Goal: Task Accomplishment & Management: Manage account settings

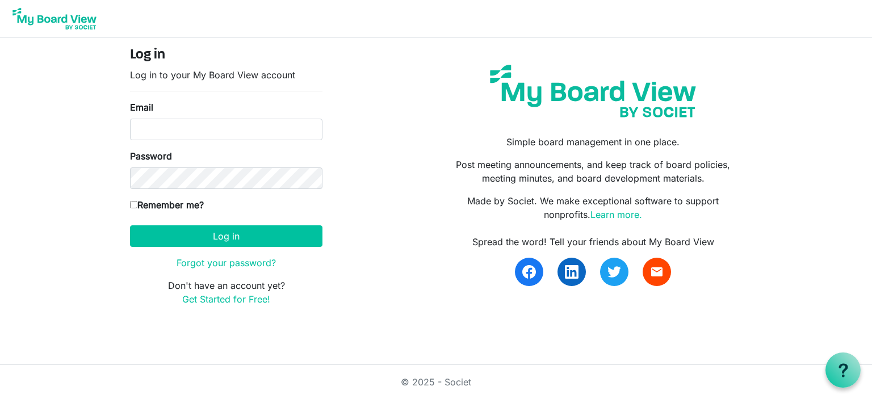
drag, startPoint x: 388, startPoint y: 129, endPoint x: 278, endPoint y: 141, distance: 110.3
drag, startPoint x: 278, startPoint y: 141, endPoint x: 439, endPoint y: 214, distance: 175.7
click at [232, 132] on input "Email" at bounding box center [226, 130] width 193 height 22
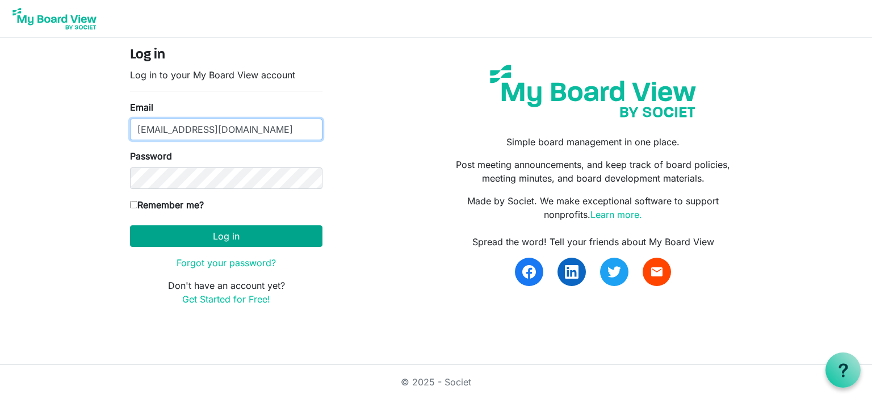
type input "director@bcmintl.ca"
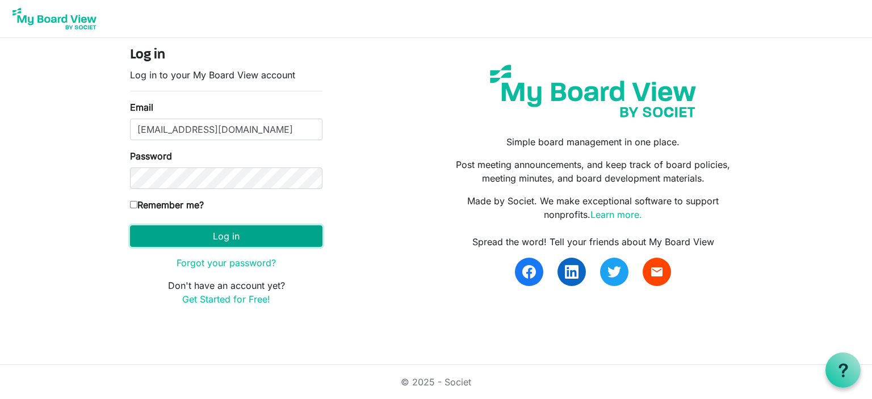
click at [212, 235] on button "Log in" at bounding box center [226, 237] width 193 height 22
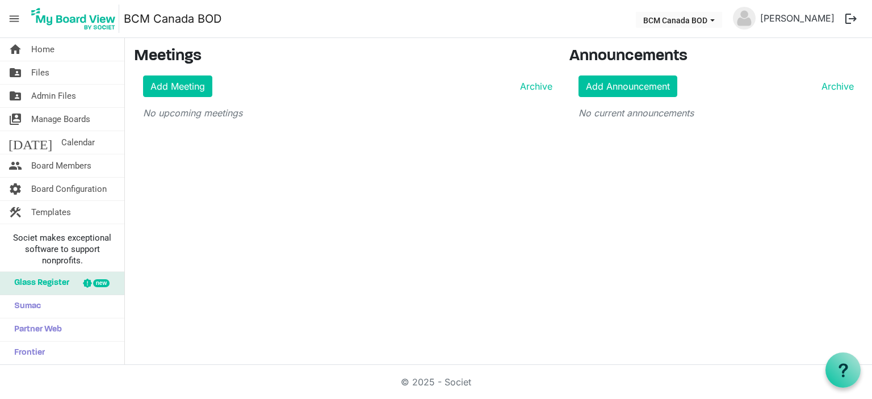
drag, startPoint x: 134, startPoint y: 202, endPoint x: 156, endPoint y: 225, distance: 31.3
click at [156, 231] on div "home Home folder_shared Files folder_shared Admin Files switch_account Manage B…" at bounding box center [436, 201] width 872 height 327
click at [51, 94] on span "Admin Files" at bounding box center [53, 96] width 45 height 23
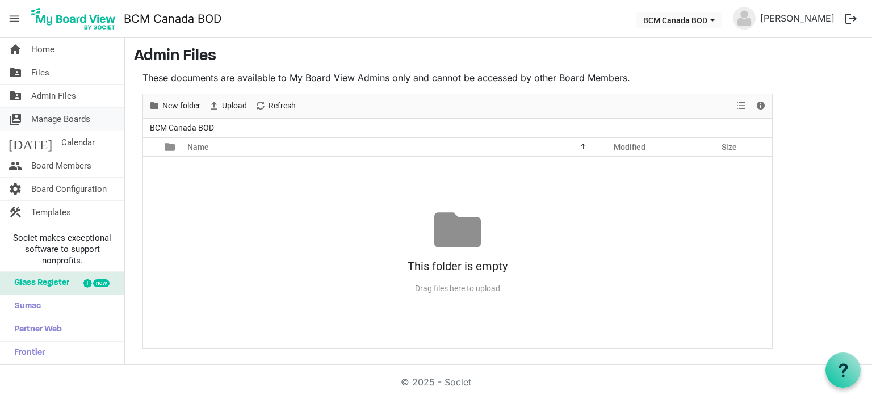
click at [52, 117] on span "Manage Boards" at bounding box center [60, 119] width 59 height 23
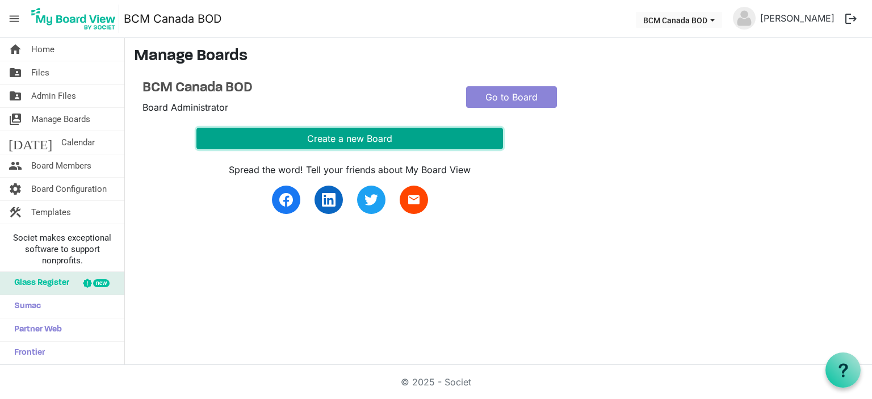
click at [354, 135] on button "Create a new Board" at bounding box center [350, 139] width 307 height 22
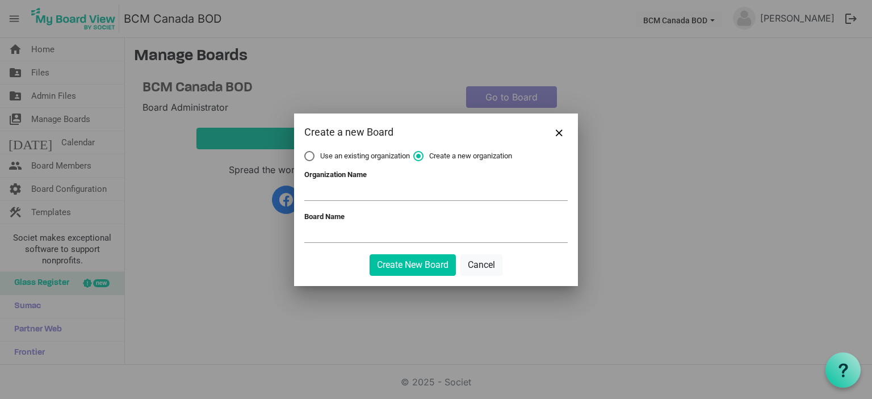
click at [354, 135] on div "Create a new Board" at bounding box center [409, 132] width 211 height 17
click at [490, 263] on button "Cancel" at bounding box center [482, 265] width 42 height 22
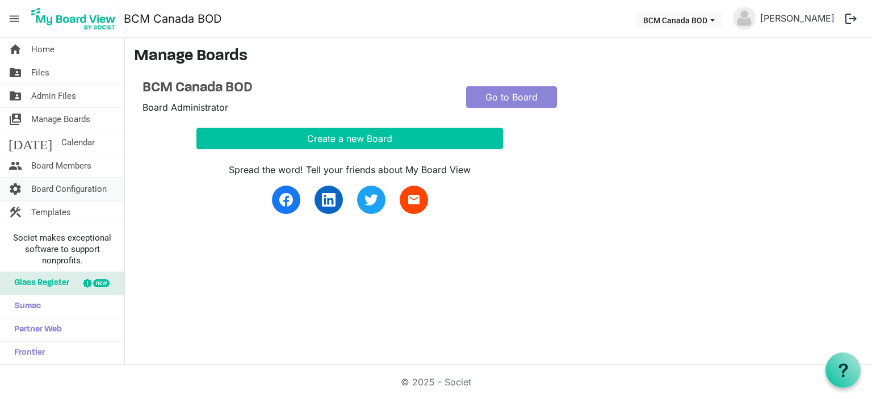
click at [64, 186] on span "Board Configuration" at bounding box center [69, 189] width 76 height 23
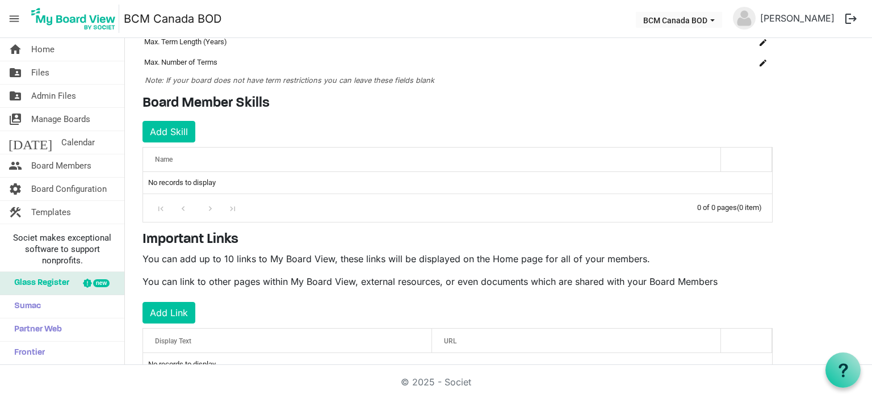
scroll to position [150, 0]
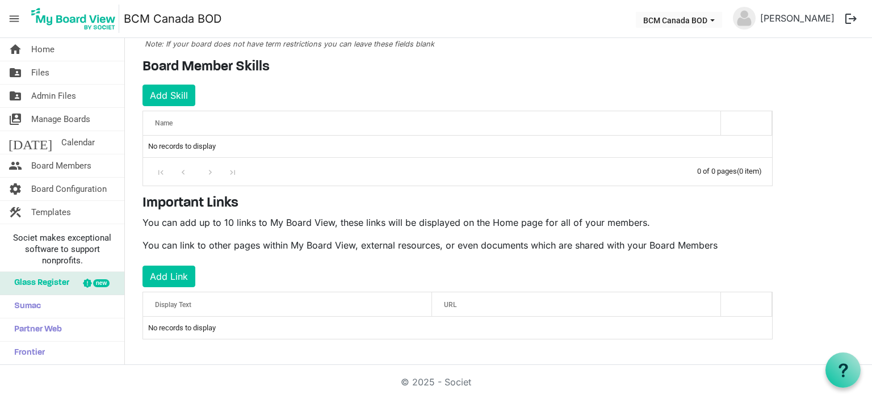
drag, startPoint x: 315, startPoint y: 249, endPoint x: 307, endPoint y: 281, distance: 33.3
click at [307, 281] on div "Important Links You can add up to 10 links to My Board View, these links will b…" at bounding box center [458, 267] width 648 height 144
drag, startPoint x: 296, startPoint y: 275, endPoint x: 249, endPoint y: 259, distance: 49.2
drag, startPoint x: 249, startPoint y: 259, endPoint x: 57, endPoint y: 208, distance: 198.5
click at [57, 208] on span "Templates" at bounding box center [51, 212] width 40 height 23
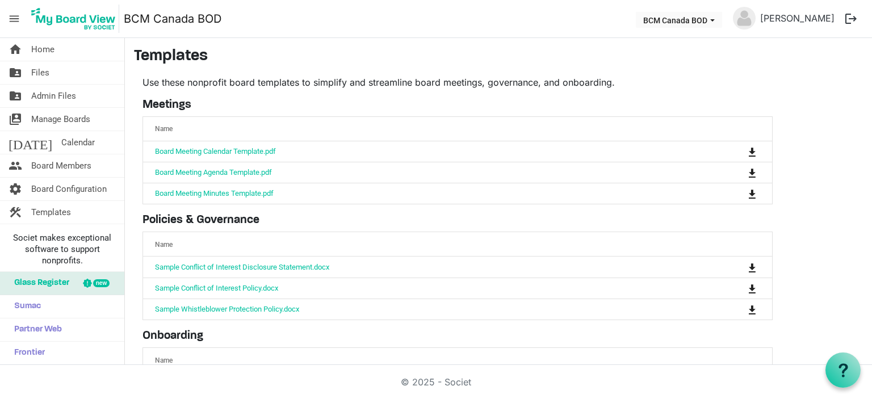
click at [57, 208] on span "Templates" at bounding box center [51, 212] width 40 height 23
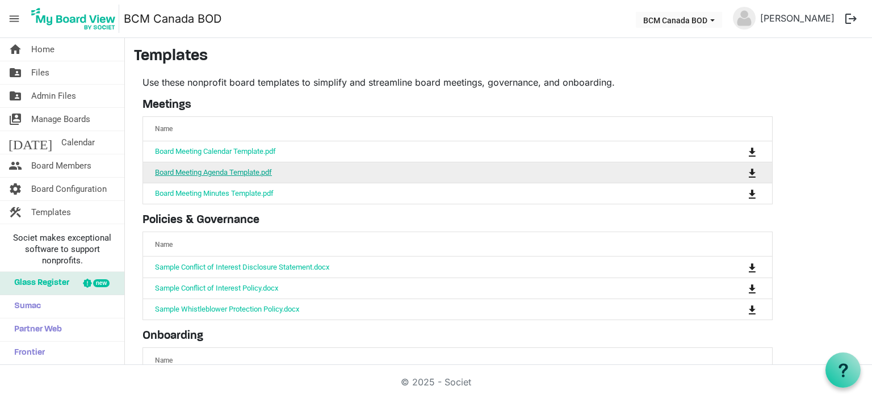
click at [244, 172] on link "Board Meeting Agenda Template.pdf" at bounding box center [213, 172] width 117 height 9
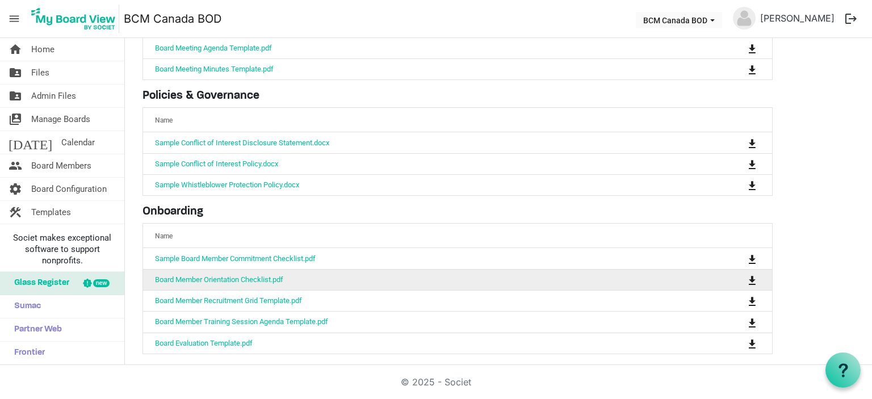
scroll to position [127, 0]
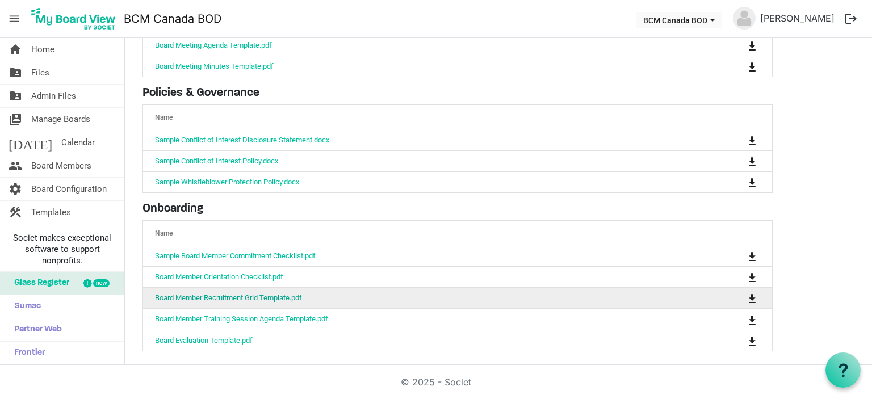
click at [217, 294] on link "Board Member Recruitment Grid Template.pdf" at bounding box center [228, 298] width 147 height 9
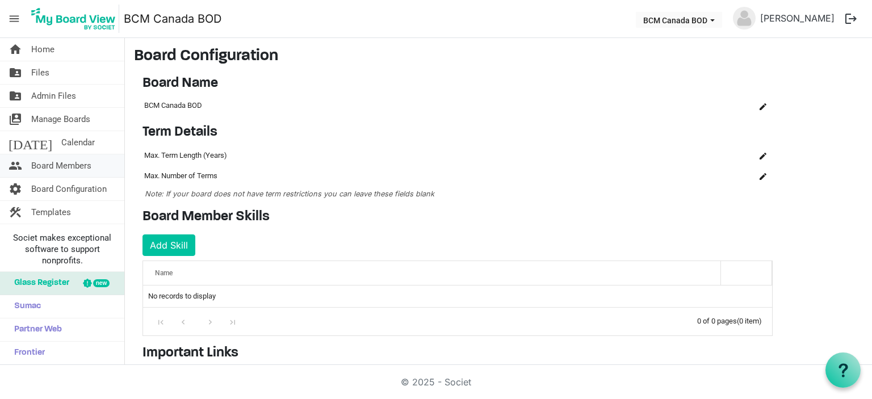
click at [78, 166] on span "Board Members" at bounding box center [61, 166] width 60 height 23
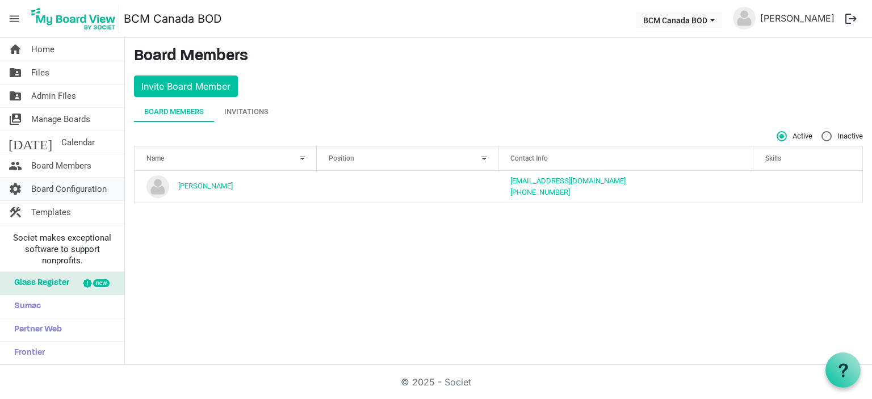
click at [76, 190] on span "Board Configuration" at bounding box center [69, 189] width 76 height 23
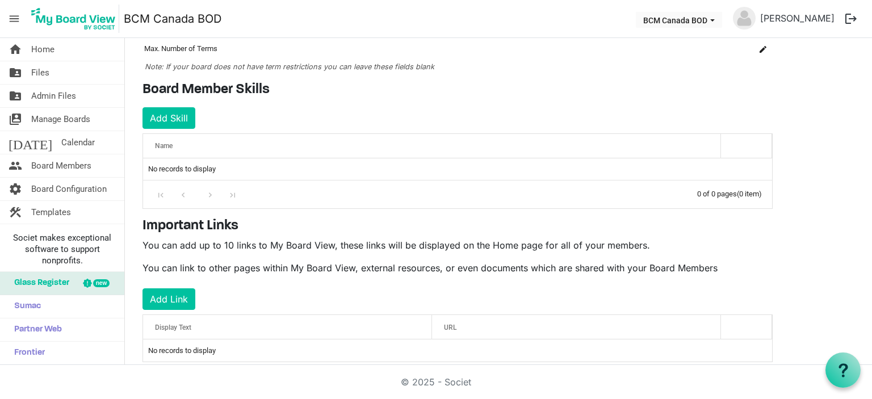
scroll to position [150, 0]
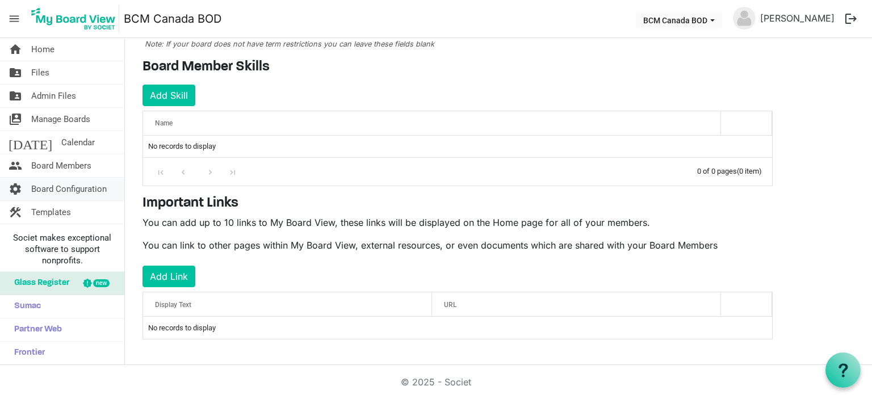
click at [78, 186] on span "Board Configuration" at bounding box center [69, 189] width 76 height 23
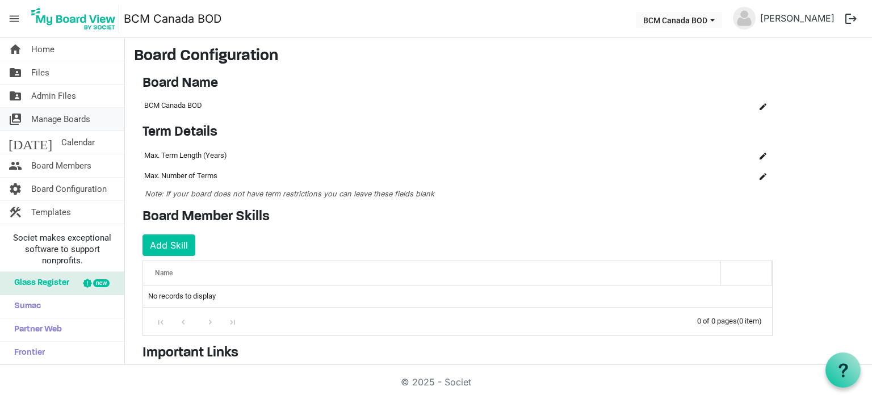
click at [85, 119] on span "Manage Boards" at bounding box center [60, 119] width 59 height 23
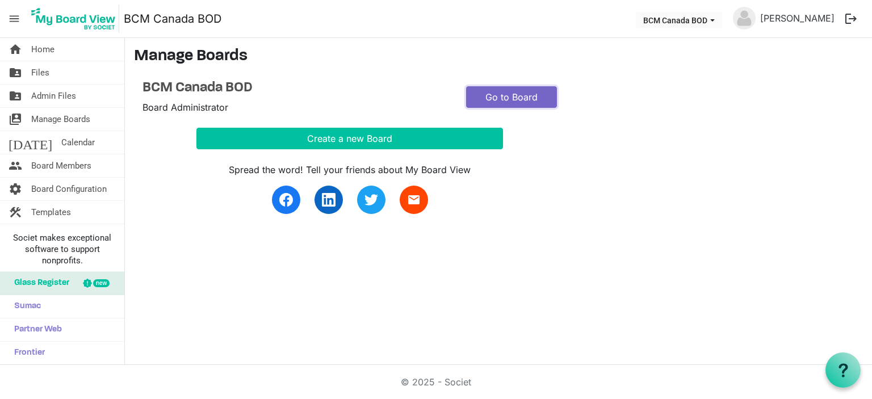
click at [518, 99] on link "Go to Board" at bounding box center [511, 97] width 91 height 22
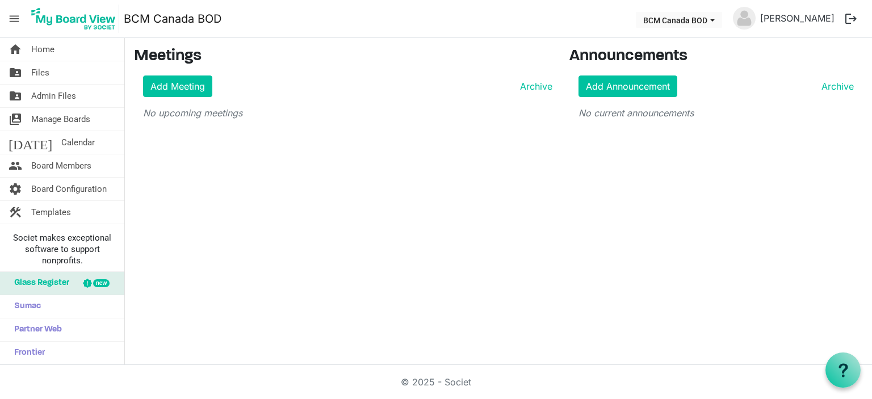
drag, startPoint x: 64, startPoint y: 190, endPoint x: 198, endPoint y: 197, distance: 133.7
click at [198, 197] on div "home Home folder_shared Files folder_shared Admin Files switch_account Manage B…" at bounding box center [436, 201] width 872 height 327
click at [84, 189] on span "Board Configuration" at bounding box center [69, 189] width 76 height 23
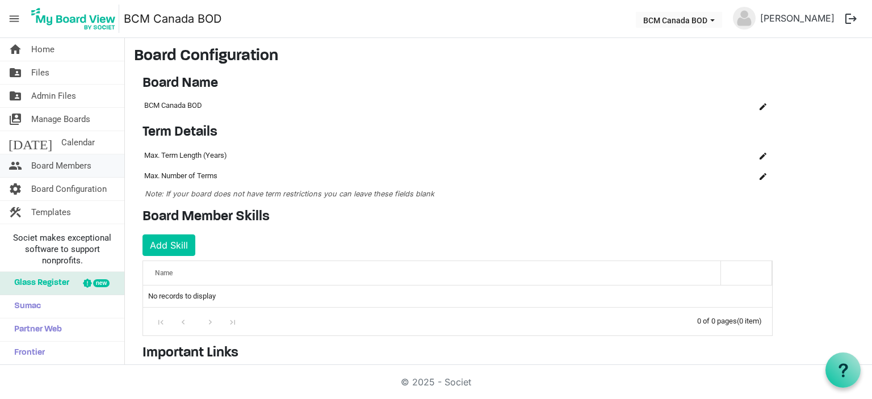
click at [72, 166] on span "Board Members" at bounding box center [61, 166] width 60 height 23
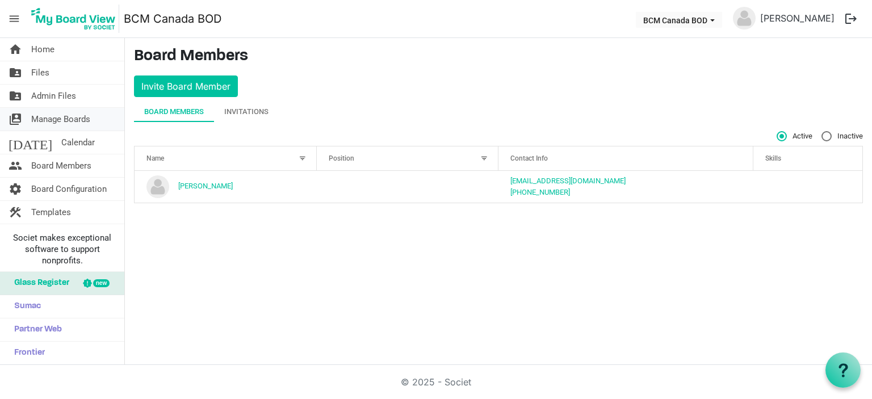
click at [61, 119] on span "Manage Boards" at bounding box center [60, 119] width 59 height 23
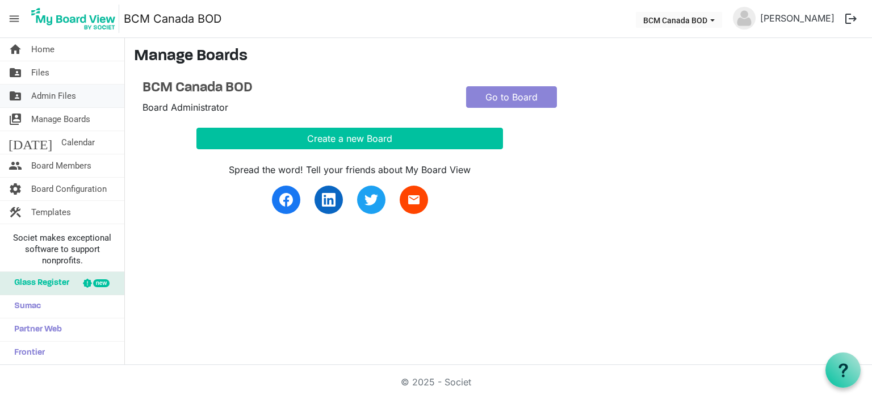
click at [67, 95] on span "Admin Files" at bounding box center [53, 96] width 45 height 23
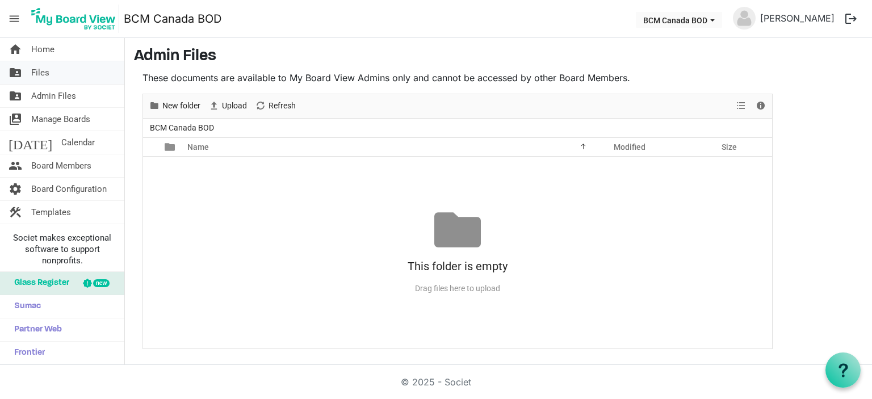
click at [87, 74] on link "folder_shared Files" at bounding box center [62, 72] width 124 height 23
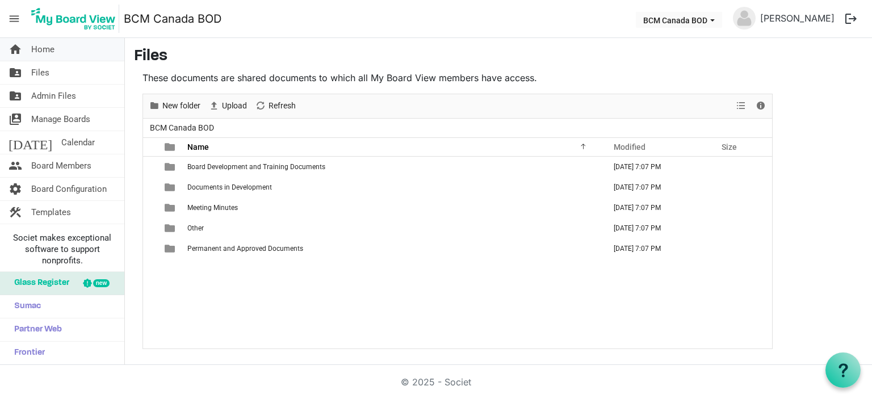
click at [85, 54] on link "home Home" at bounding box center [62, 49] width 124 height 23
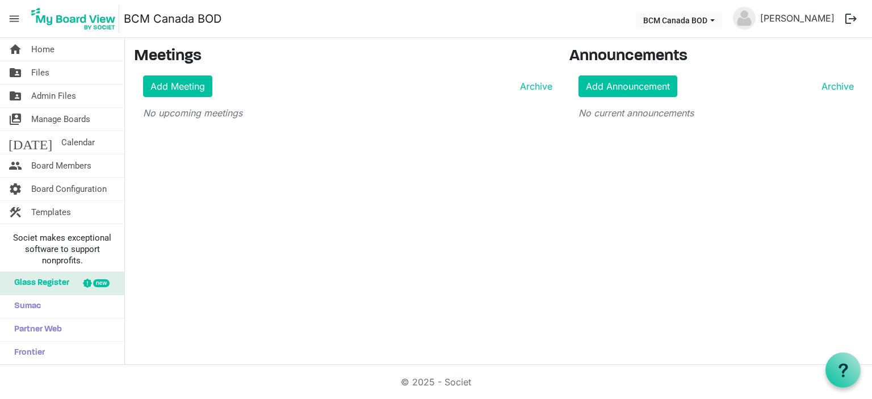
drag, startPoint x: 122, startPoint y: 124, endPoint x: 11, endPoint y: 18, distance: 153.1
click at [11, 18] on span "menu" at bounding box center [14, 19] width 22 height 22
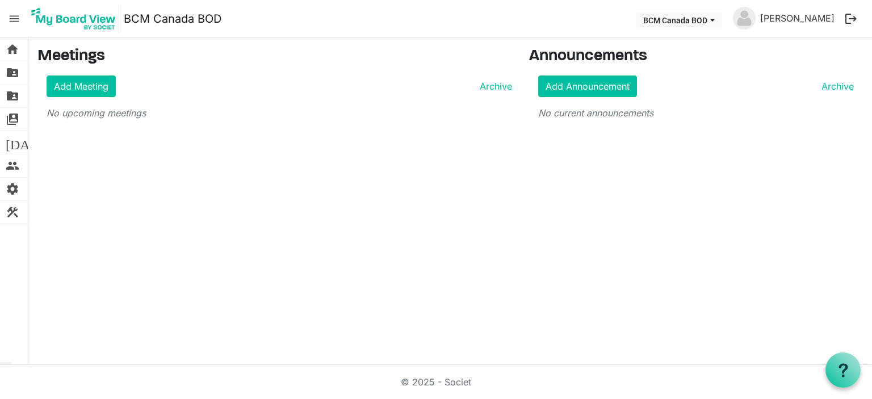
click at [11, 18] on span "menu" at bounding box center [14, 19] width 22 height 22
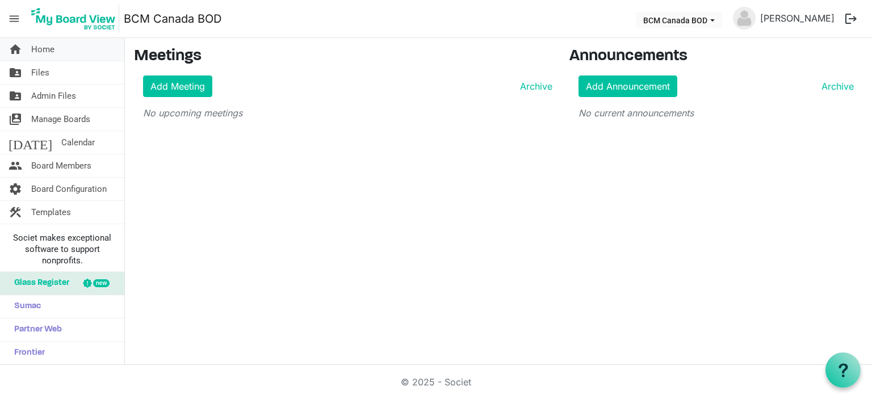
click at [40, 48] on span "Home" at bounding box center [42, 49] width 23 height 23
click at [52, 72] on link "folder_shared Files" at bounding box center [62, 72] width 124 height 23
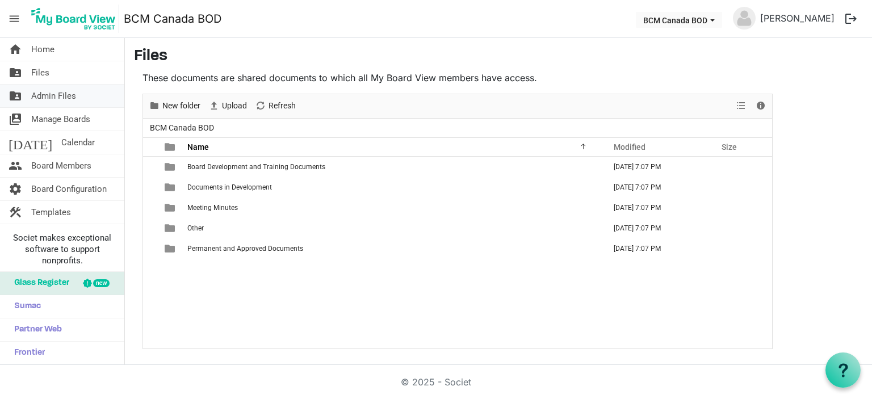
click at [55, 91] on span "Admin Files" at bounding box center [53, 96] width 45 height 23
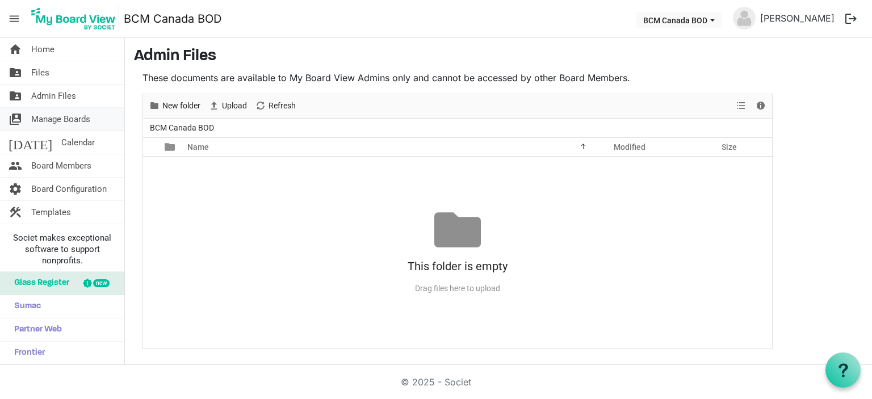
click at [64, 122] on span "Manage Boards" at bounding box center [60, 119] width 59 height 23
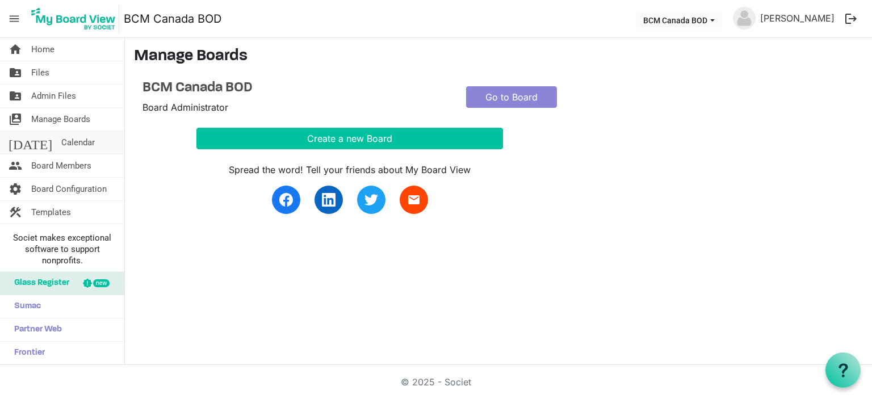
click at [68, 143] on link "[DATE] Calendar" at bounding box center [62, 142] width 124 height 23
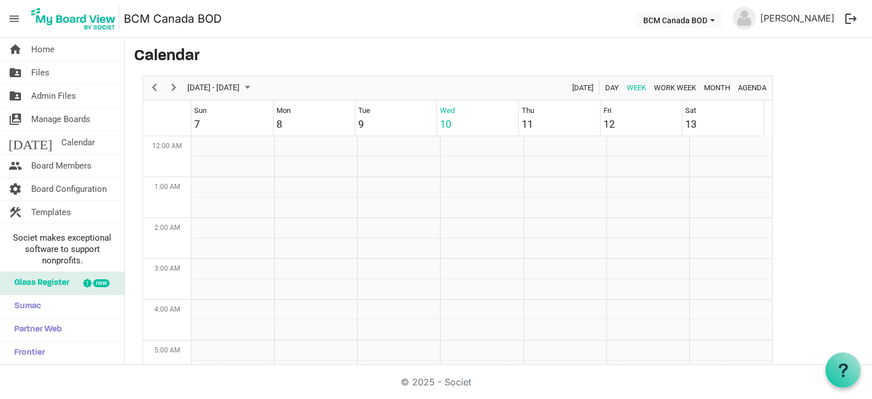
scroll to position [368, 0]
click at [68, 163] on span "Board Members" at bounding box center [61, 166] width 60 height 23
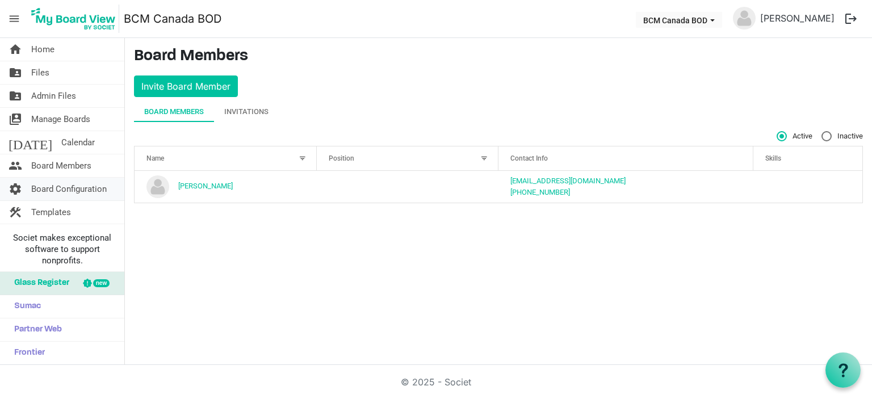
click at [66, 189] on span "Board Configuration" at bounding box center [69, 189] width 76 height 23
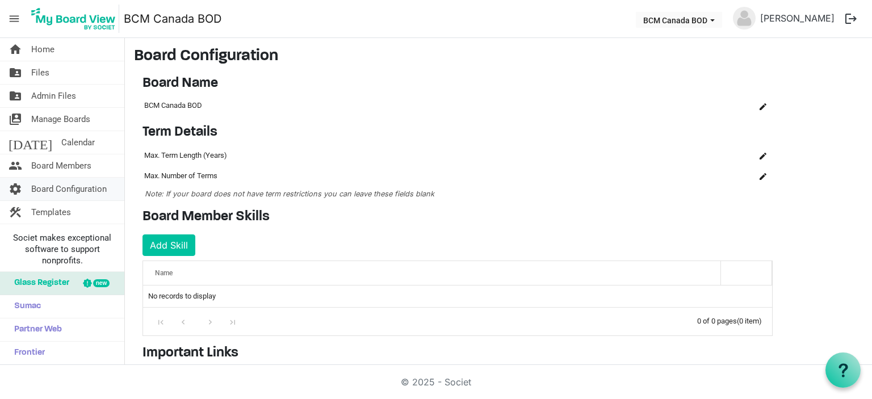
click at [80, 187] on span "Board Configuration" at bounding box center [69, 189] width 76 height 23
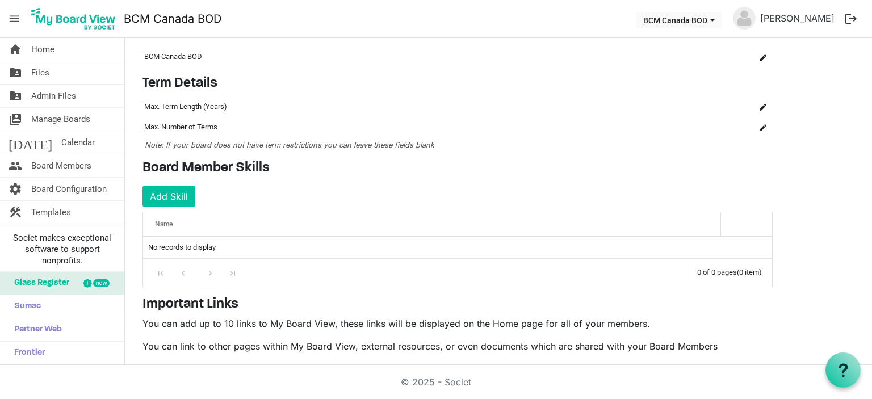
scroll to position [36, 0]
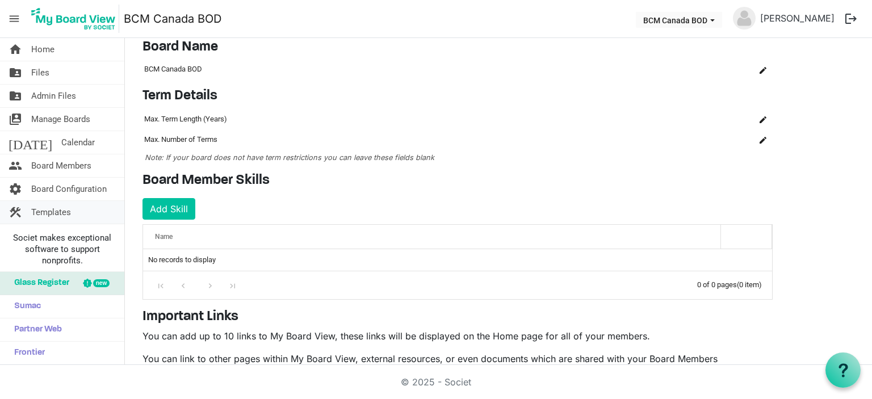
drag, startPoint x: 68, startPoint y: 206, endPoint x: 62, endPoint y: 214, distance: 9.8
drag, startPoint x: 62, startPoint y: 214, endPoint x: 61, endPoint y: 208, distance: 5.8
click at [61, 208] on span "Templates" at bounding box center [51, 212] width 40 height 23
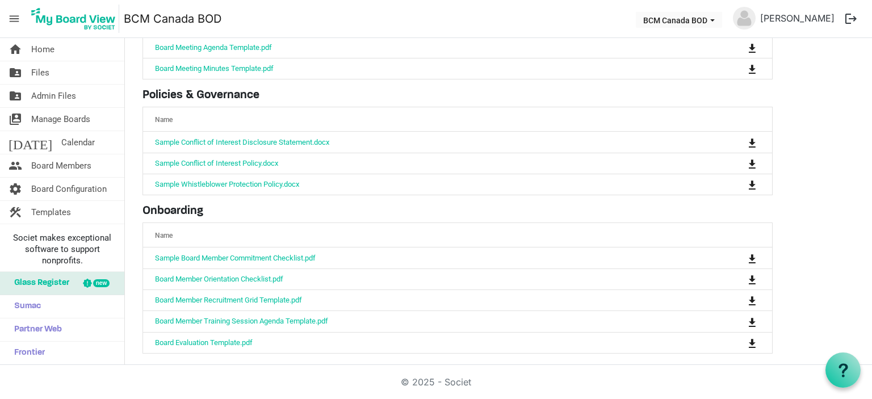
scroll to position [127, 0]
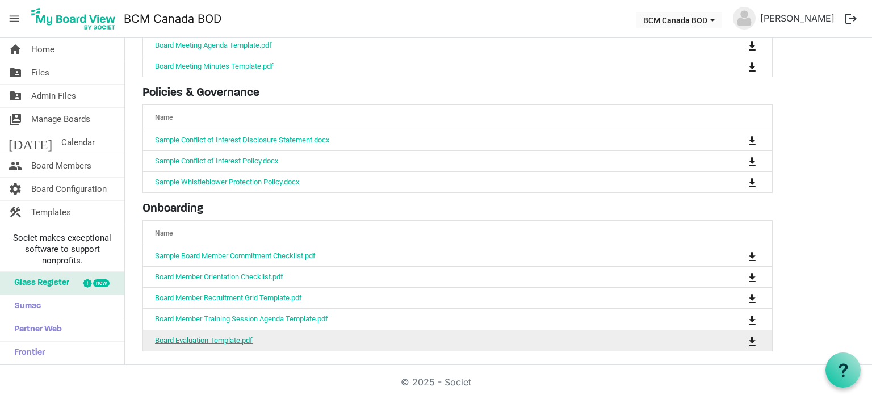
click at [230, 336] on link "Board Evaluation Template.pdf" at bounding box center [204, 340] width 98 height 9
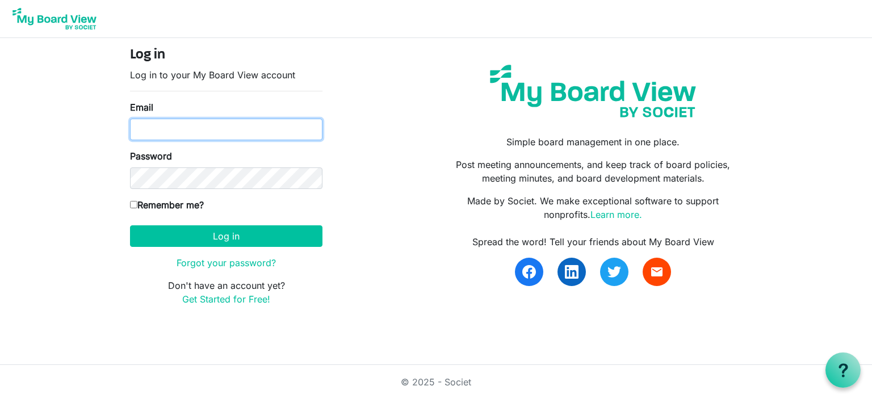
click at [257, 129] on input "Email" at bounding box center [226, 130] width 193 height 22
click at [266, 131] on input "Email" at bounding box center [226, 130] width 193 height 22
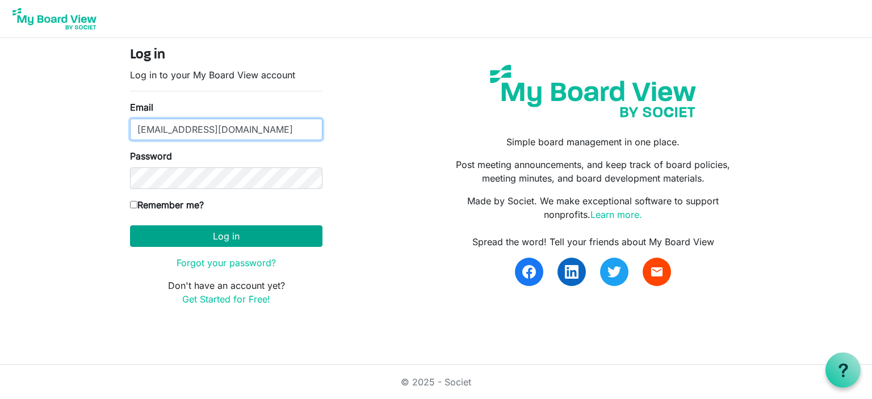
type input "[EMAIL_ADDRESS][DOMAIN_NAME]"
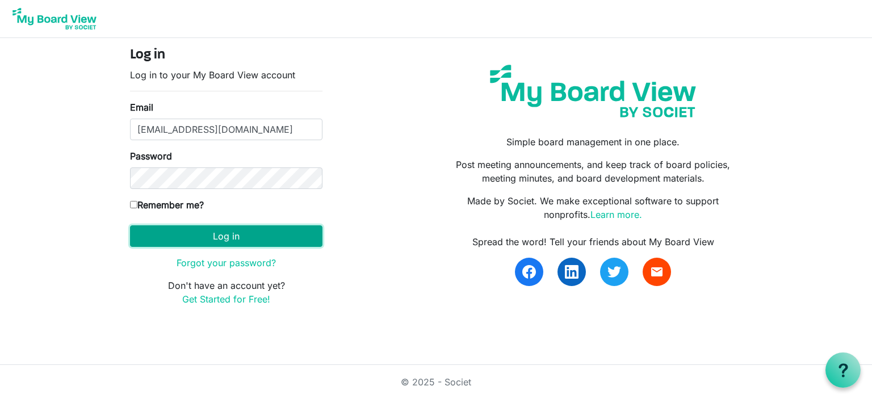
click at [223, 239] on button "Log in" at bounding box center [226, 237] width 193 height 22
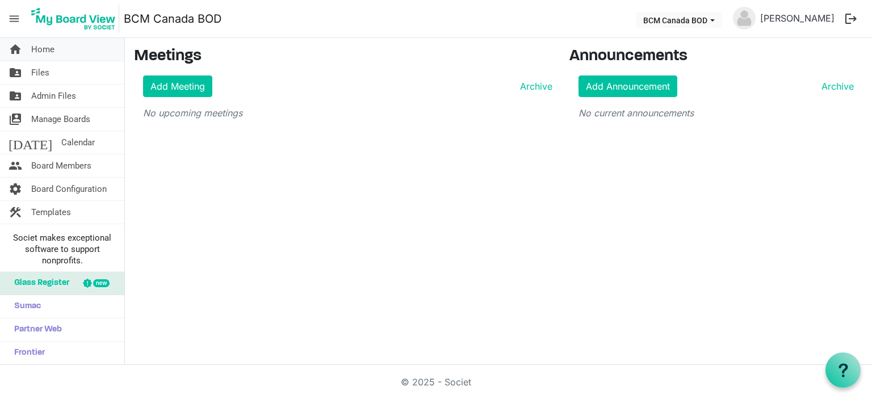
click at [78, 49] on link "home Home" at bounding box center [62, 49] width 124 height 23
click at [80, 73] on link "folder_shared Files" at bounding box center [62, 72] width 124 height 23
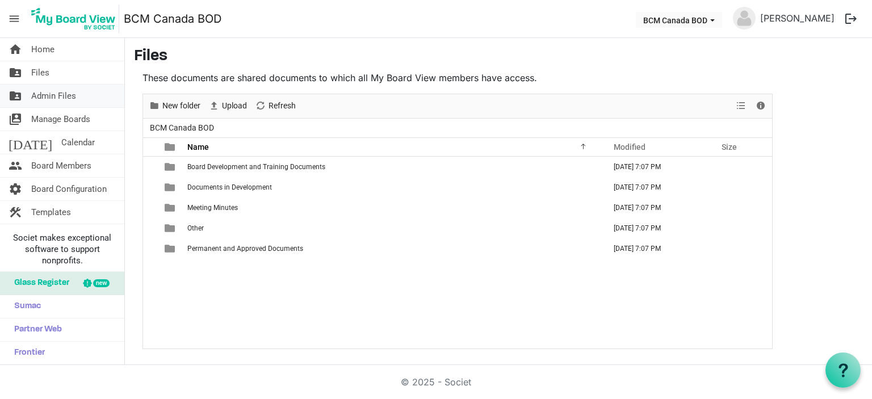
click at [80, 98] on link "folder_shared Admin Files" at bounding box center [62, 96] width 124 height 23
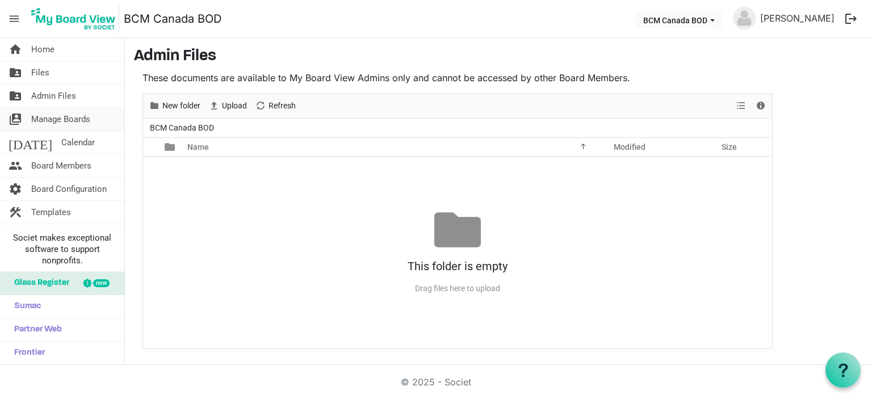
click at [77, 119] on span "Manage Boards" at bounding box center [60, 119] width 59 height 23
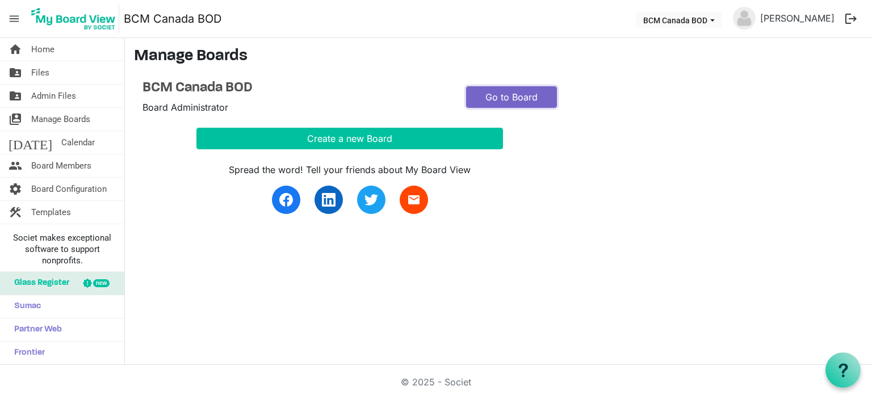
click at [502, 101] on link "Go to Board" at bounding box center [511, 97] width 91 height 22
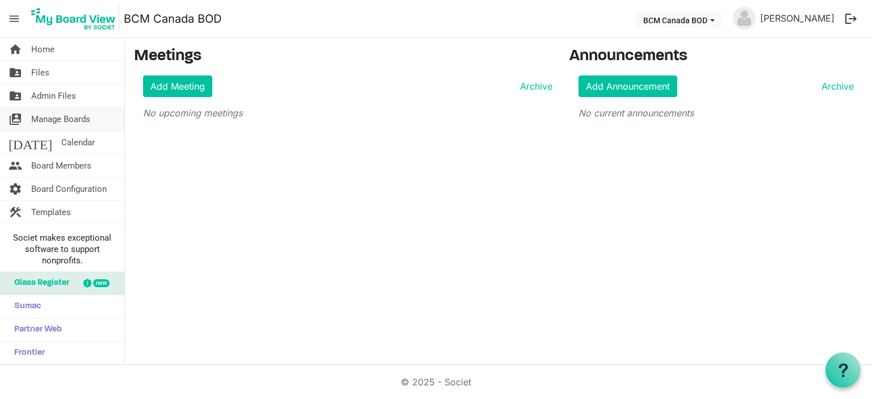
click at [97, 119] on link "switch_account Manage Boards" at bounding box center [62, 119] width 124 height 23
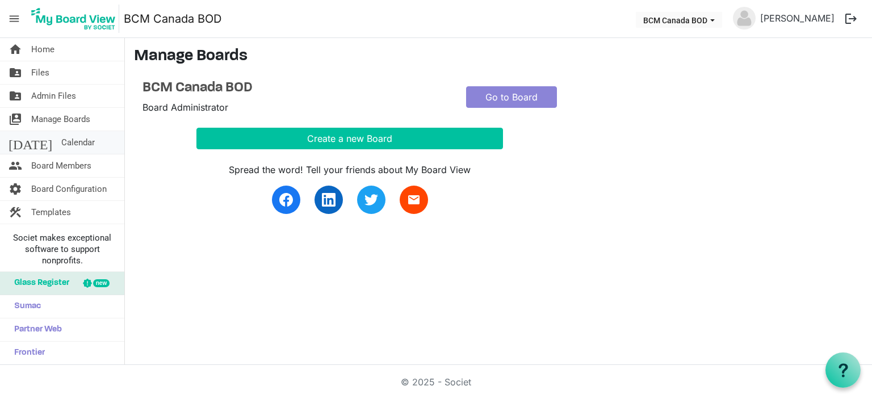
click at [91, 141] on link "today Calendar" at bounding box center [62, 142] width 124 height 23
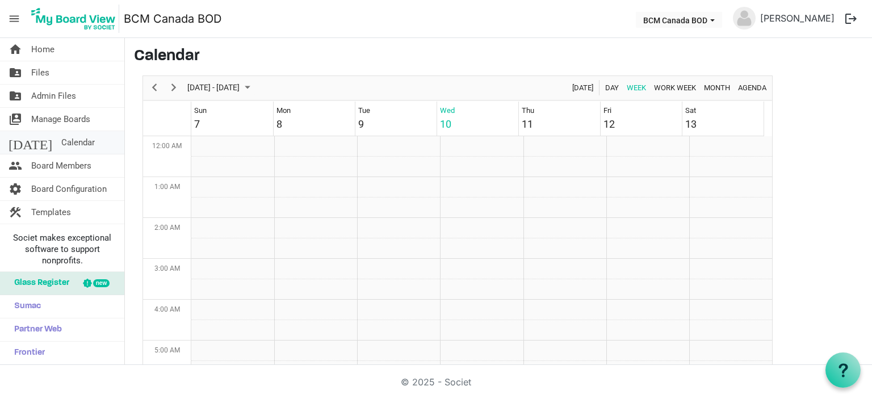
scroll to position [368, 0]
click at [77, 166] on span "Board Members" at bounding box center [61, 166] width 60 height 23
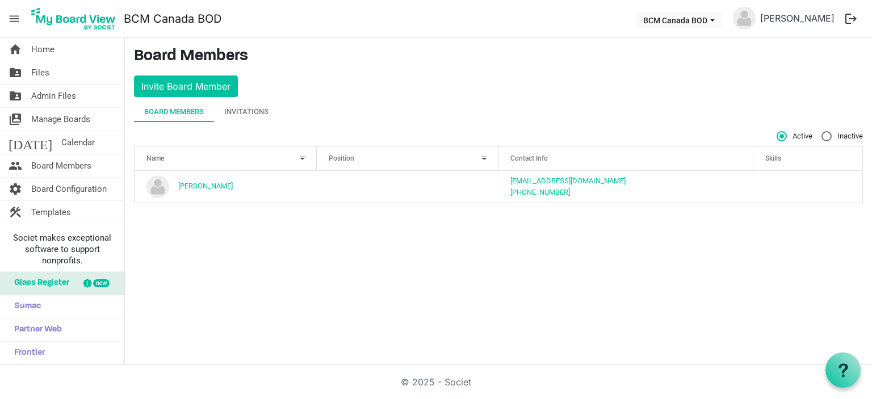
click at [304, 157] on div at bounding box center [303, 158] width 12 height 12
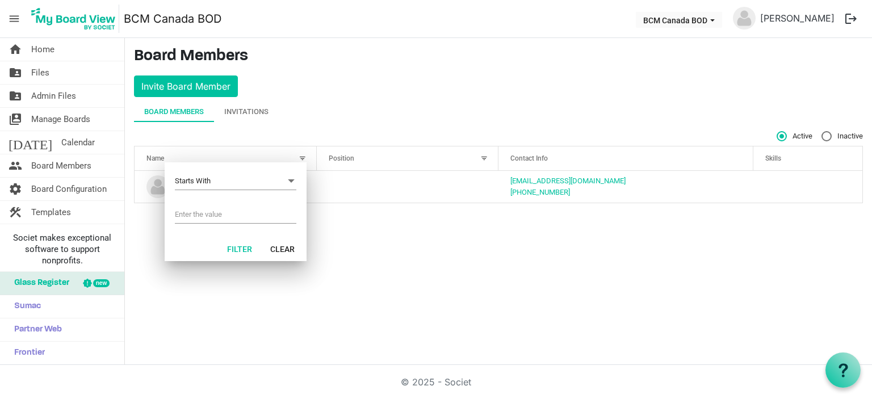
click at [185, 210] on input "Filter menu dialog" at bounding box center [236, 214] width 122 height 17
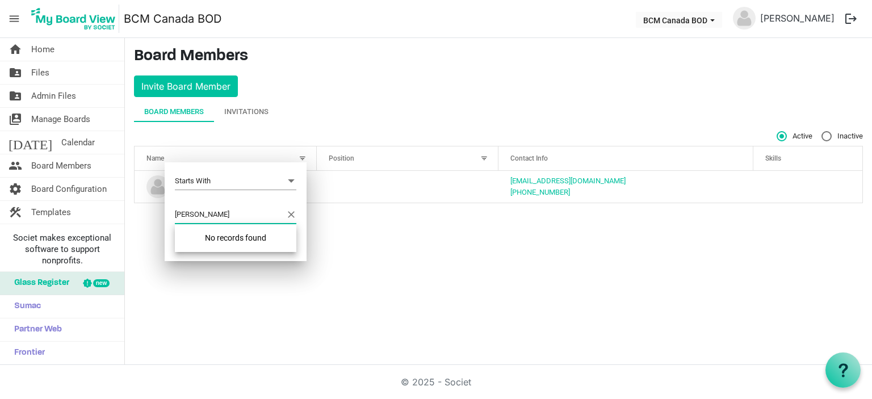
type input "Ron Wagner"
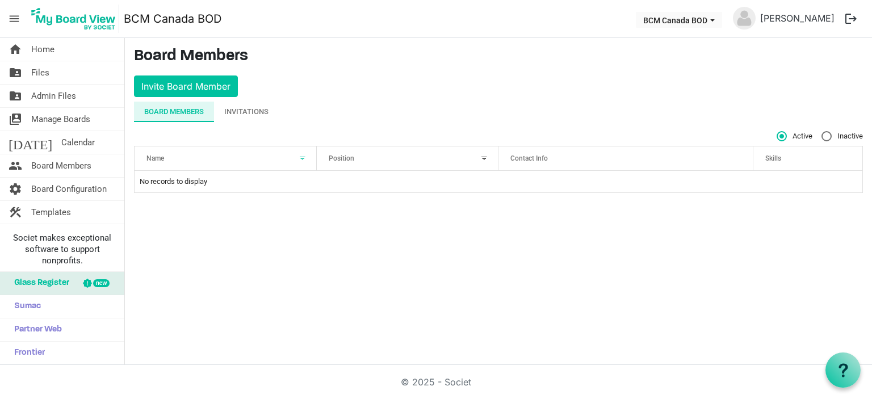
click at [182, 111] on div "Board Members" at bounding box center [174, 111] width 60 height 11
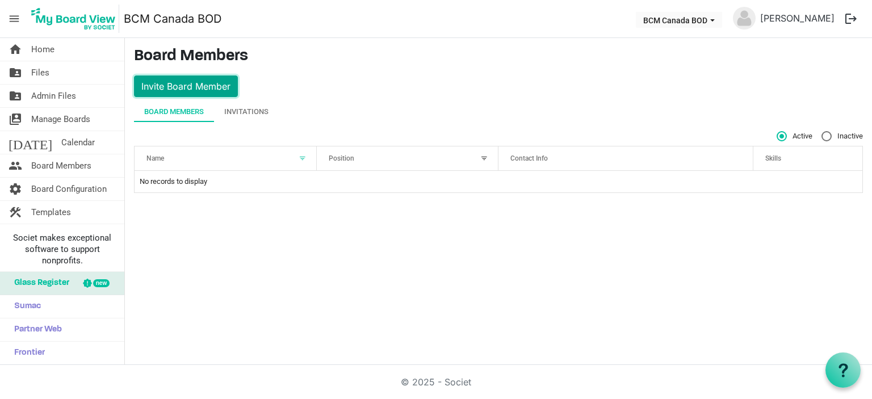
click at [182, 83] on button "Invite Board Member" at bounding box center [186, 87] width 104 height 22
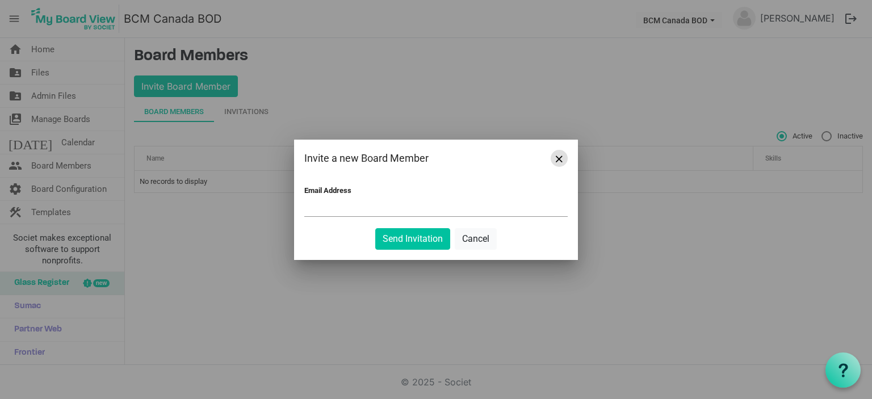
click at [557, 159] on span "Close" at bounding box center [559, 159] width 7 height 7
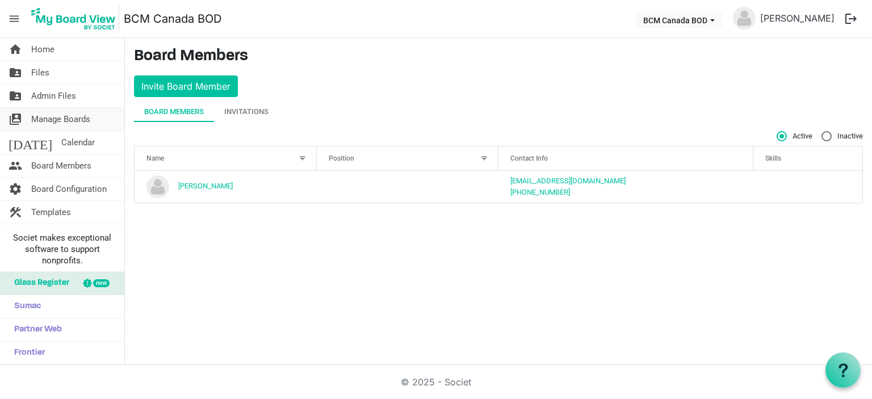
click at [78, 115] on span "Manage Boards" at bounding box center [60, 119] width 59 height 23
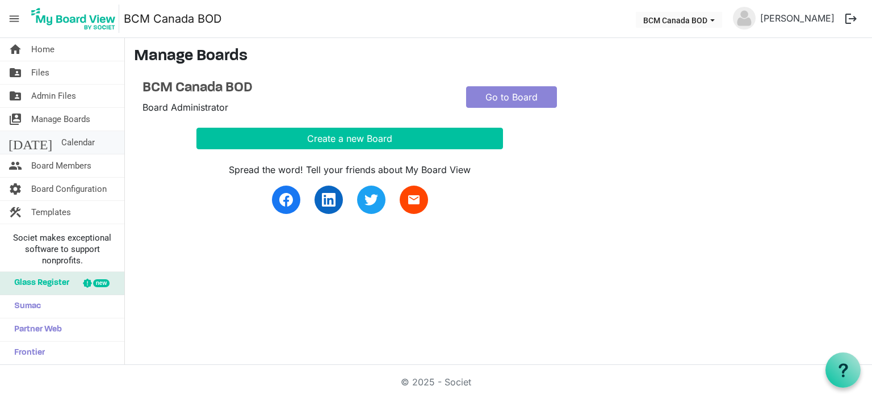
drag, startPoint x: 0, startPoint y: 0, endPoint x: 64, endPoint y: 138, distance: 152.0
click at [64, 138] on span "Calendar" at bounding box center [78, 142] width 34 height 23
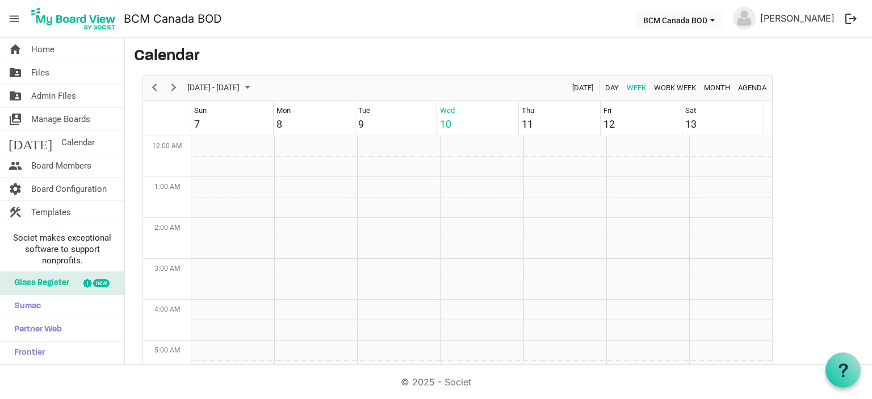
scroll to position [368, 0]
click at [57, 168] on span "Board Members" at bounding box center [61, 166] width 60 height 23
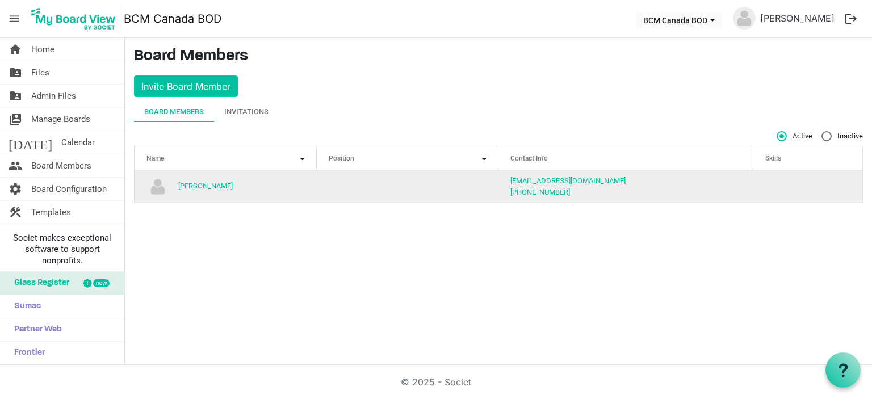
click at [820, 192] on td "is template cell column header Skills" at bounding box center [808, 187] width 109 height 32
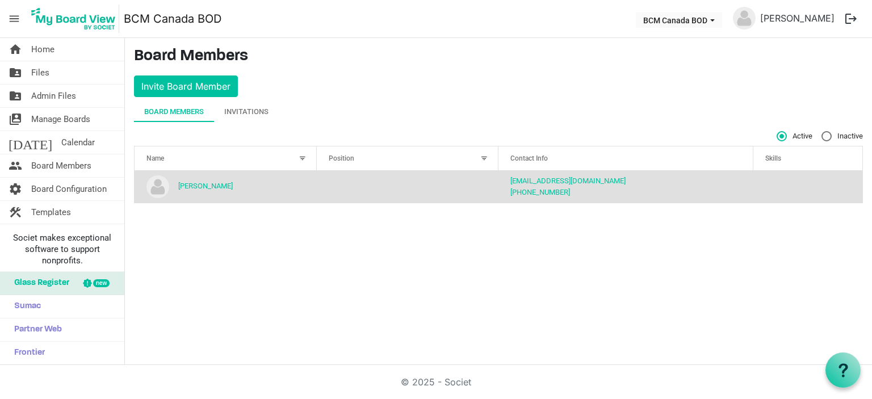
click at [283, 215] on main "Board Members Invite Board Member Board Members Invitations Active Inactive Nam…" at bounding box center [499, 129] width 748 height 183
click at [247, 201] on td "[PERSON_NAME]" at bounding box center [226, 187] width 182 height 32
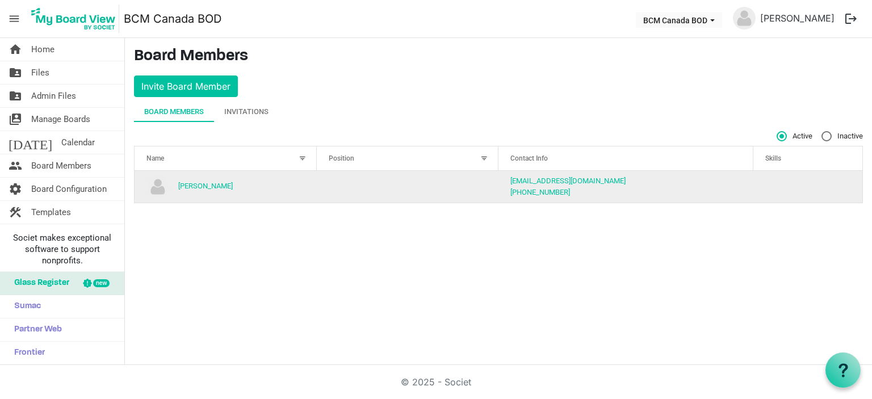
click at [252, 191] on td "[PERSON_NAME]" at bounding box center [226, 187] width 182 height 32
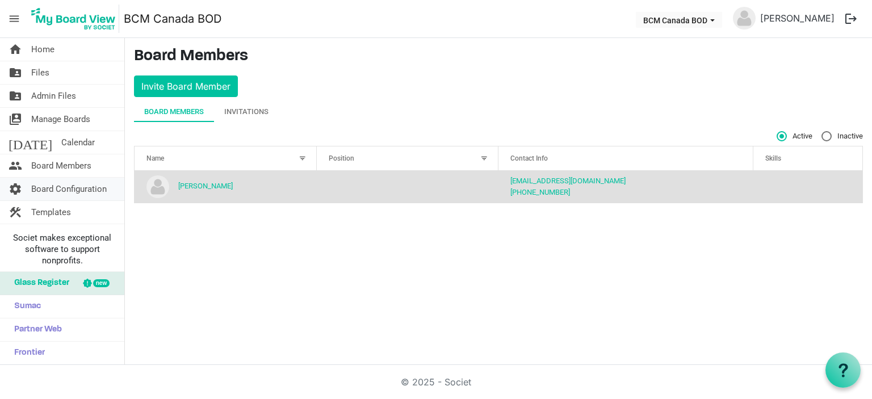
click at [91, 188] on span "Board Configuration" at bounding box center [69, 189] width 76 height 23
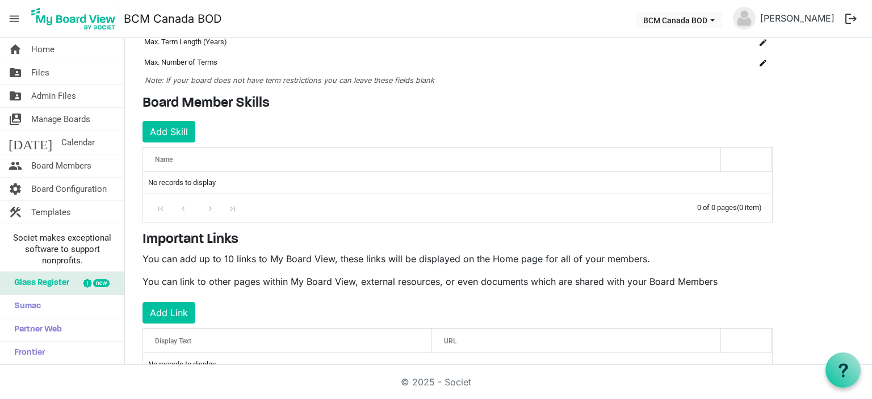
scroll to position [150, 0]
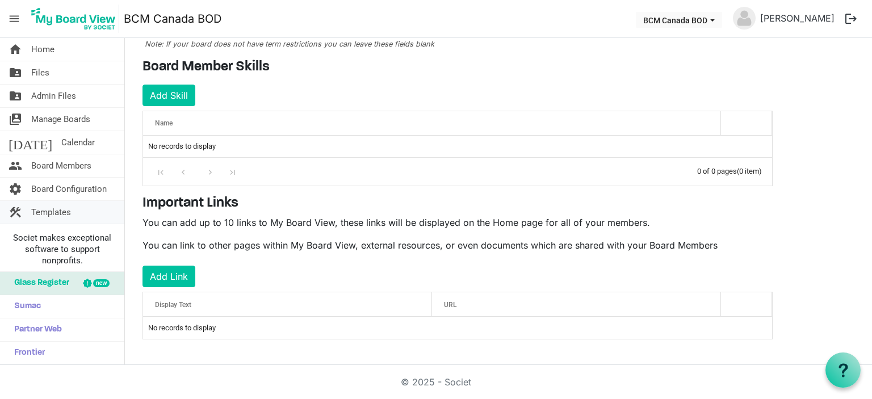
click at [40, 204] on span "Templates" at bounding box center [51, 212] width 40 height 23
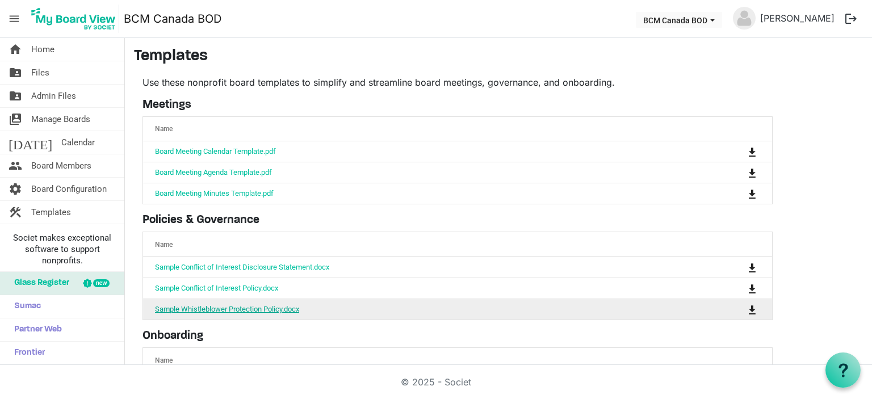
click at [208, 308] on link "Sample Whistleblower Protection Policy.docx" at bounding box center [227, 309] width 144 height 9
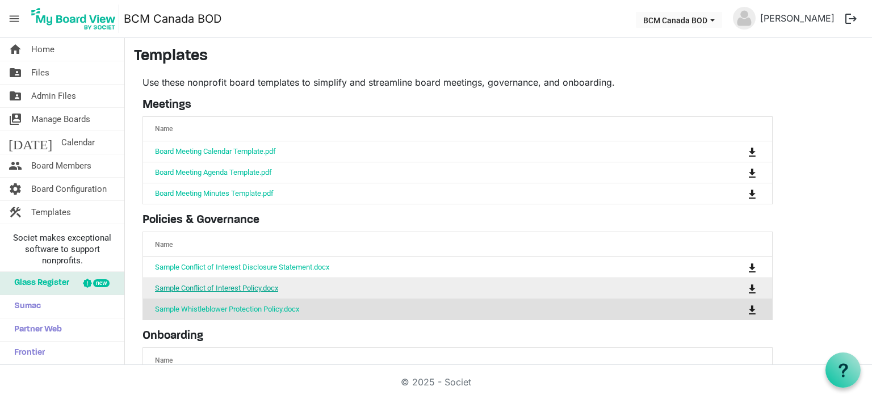
click at [228, 286] on link "Sample Conflict of Interest Policy.docx" at bounding box center [216, 288] width 123 height 9
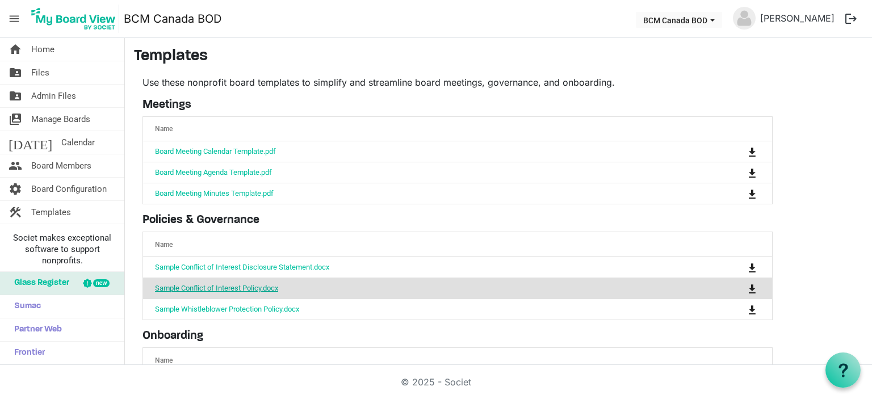
click at [213, 285] on link "Sample Conflict of Interest Policy.docx" at bounding box center [216, 288] width 123 height 9
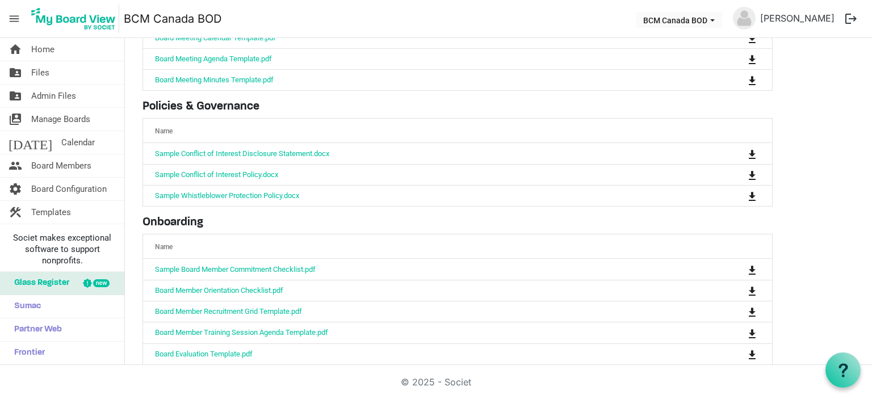
scroll to position [127, 0]
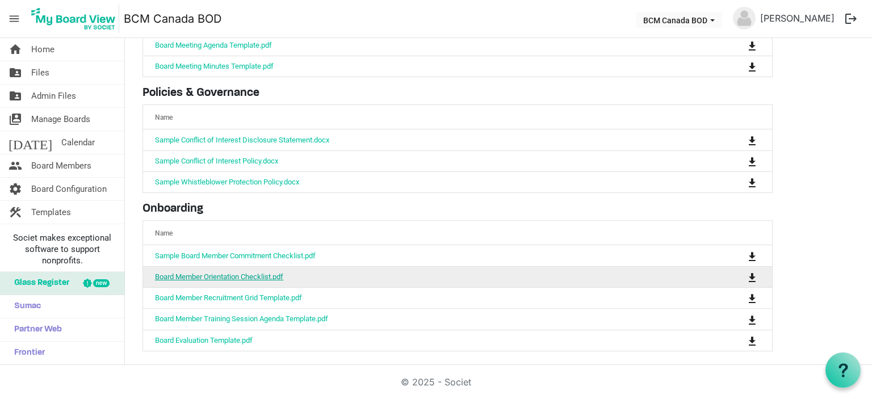
click at [231, 273] on link "Board Member Orientation Checklist.pdf" at bounding box center [219, 277] width 128 height 9
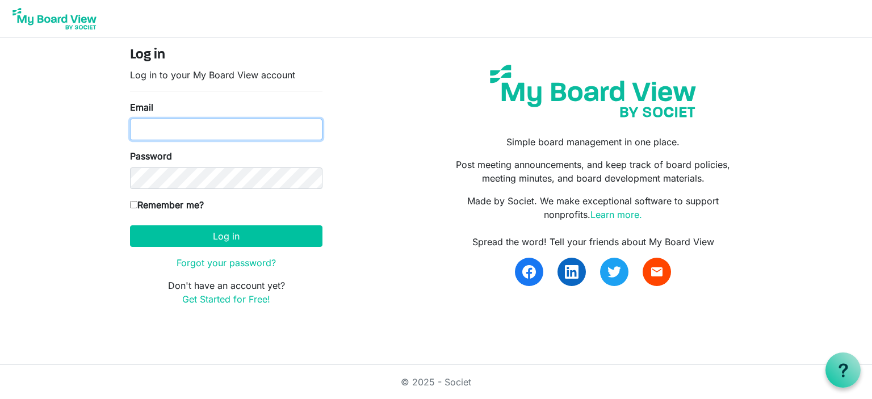
click at [195, 127] on input "Email" at bounding box center [226, 130] width 193 height 22
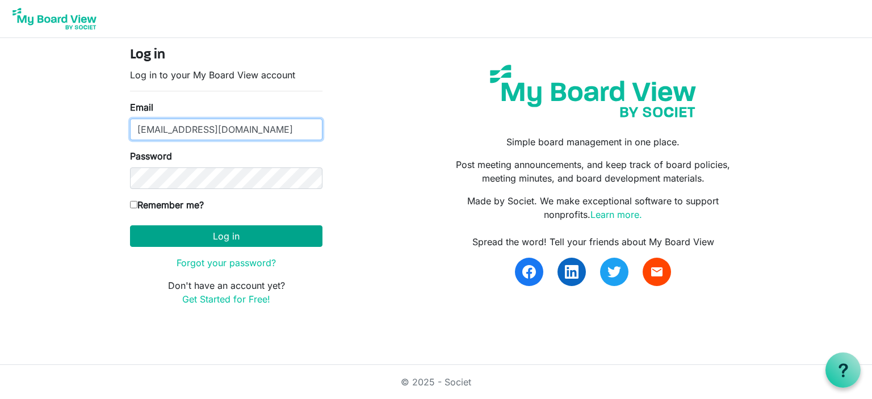
type input "[EMAIL_ADDRESS][DOMAIN_NAME]"
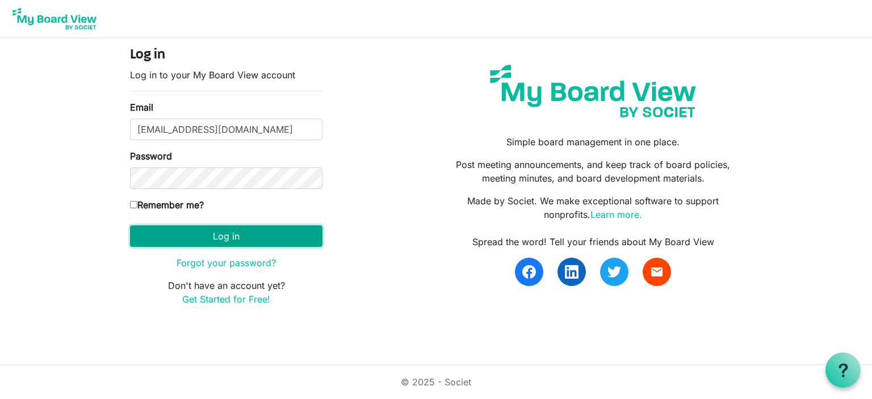
click at [229, 239] on button "Log in" at bounding box center [226, 237] width 193 height 22
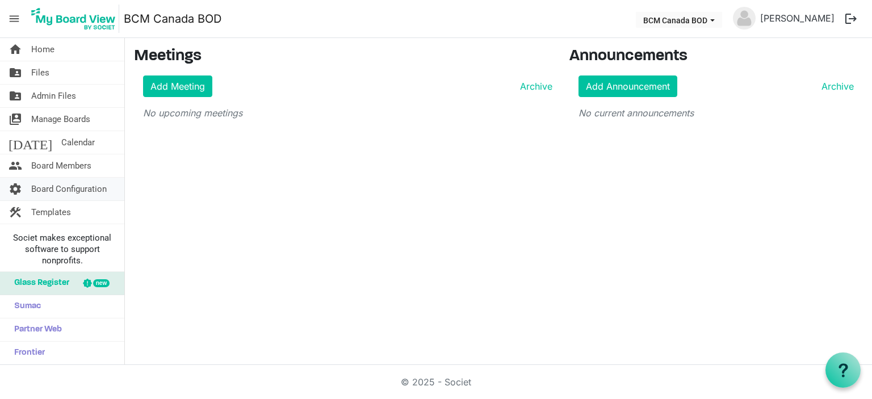
click at [79, 185] on span "Board Configuration" at bounding box center [69, 189] width 76 height 23
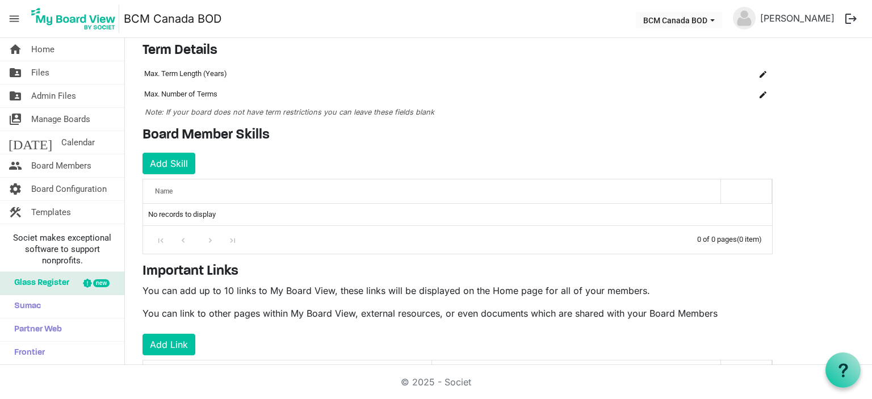
scroll to position [150, 0]
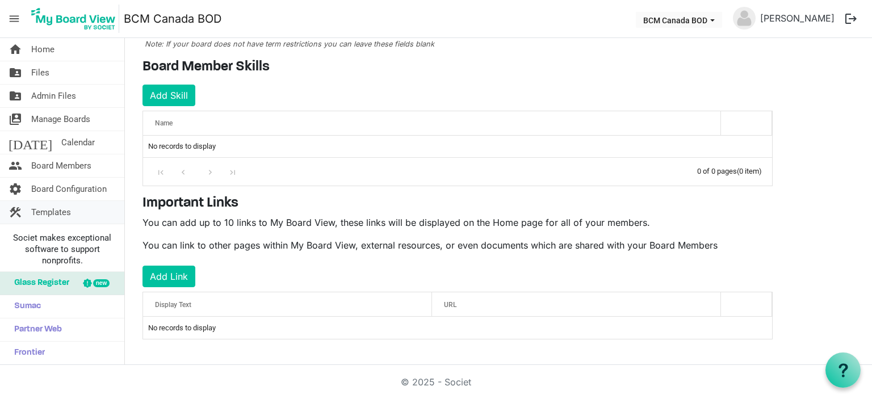
click at [54, 212] on span "Templates" at bounding box center [51, 212] width 40 height 23
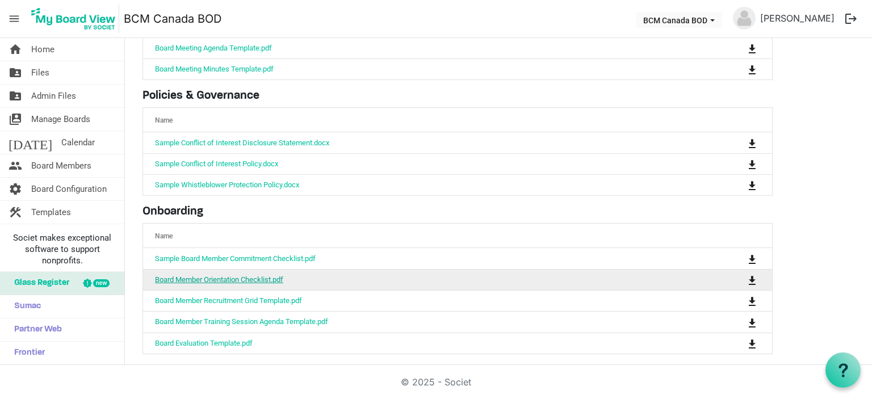
scroll to position [127, 0]
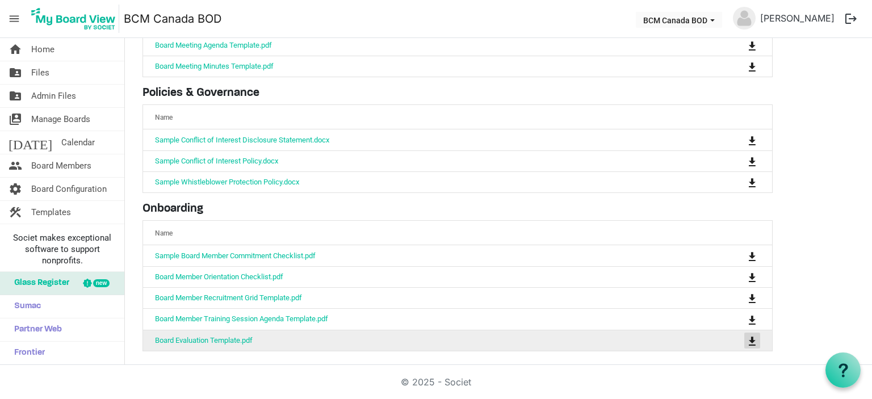
click at [751, 337] on span "is Command column column header" at bounding box center [752, 341] width 7 height 9
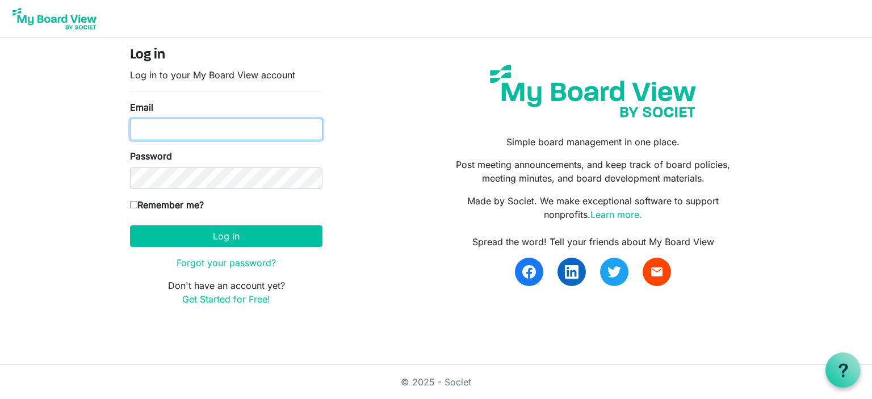
click at [236, 127] on input "Email" at bounding box center [226, 130] width 193 height 22
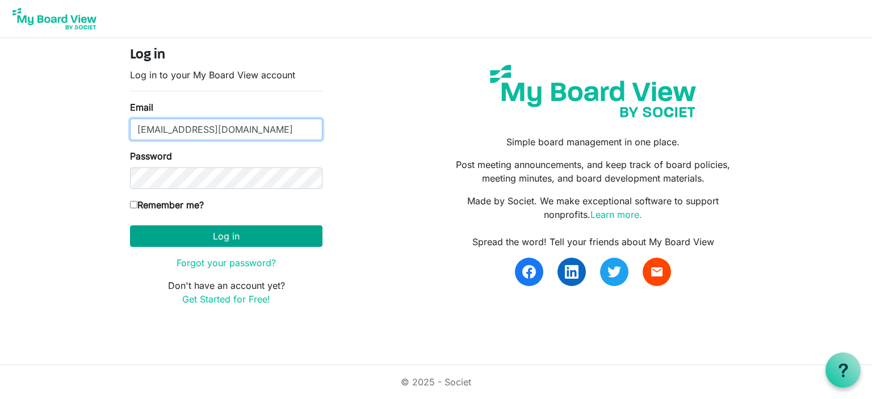
type input "[EMAIL_ADDRESS][DOMAIN_NAME]"
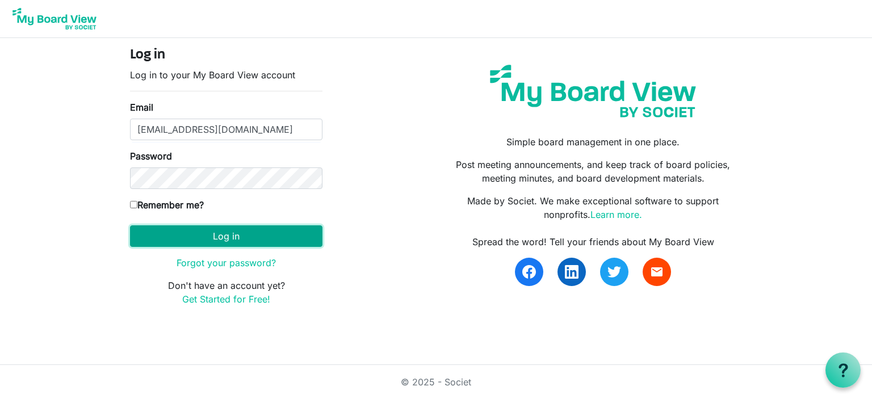
click at [227, 233] on button "Log in" at bounding box center [226, 237] width 193 height 22
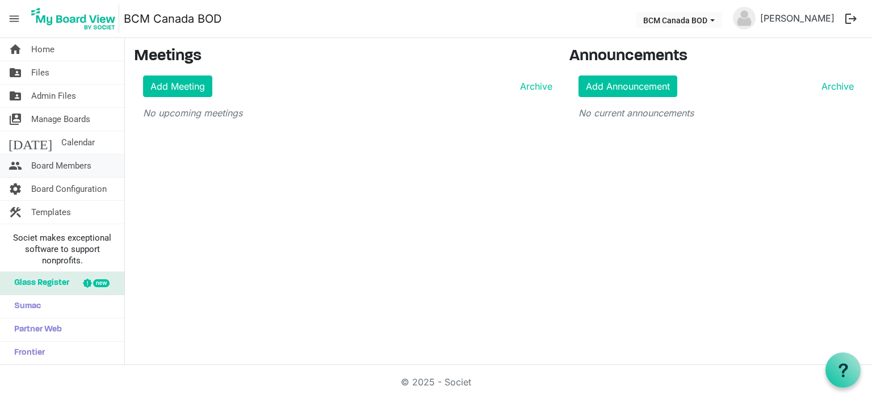
click at [69, 164] on span "Board Members" at bounding box center [61, 166] width 60 height 23
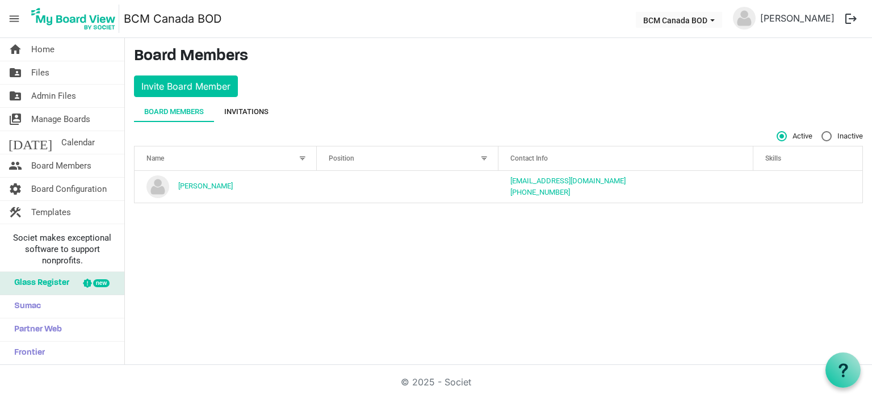
click at [238, 108] on div "Invitations" at bounding box center [246, 111] width 44 height 11
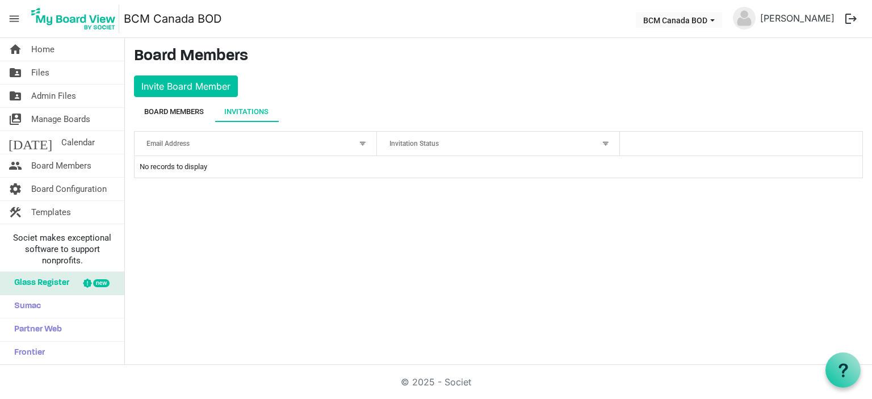
click at [153, 107] on div "Board Members" at bounding box center [174, 111] width 60 height 11
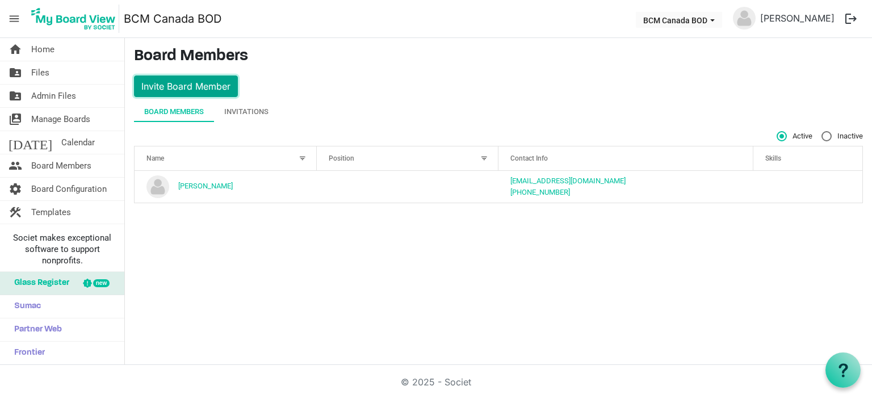
click at [166, 85] on button "Invite Board Member" at bounding box center [186, 87] width 104 height 22
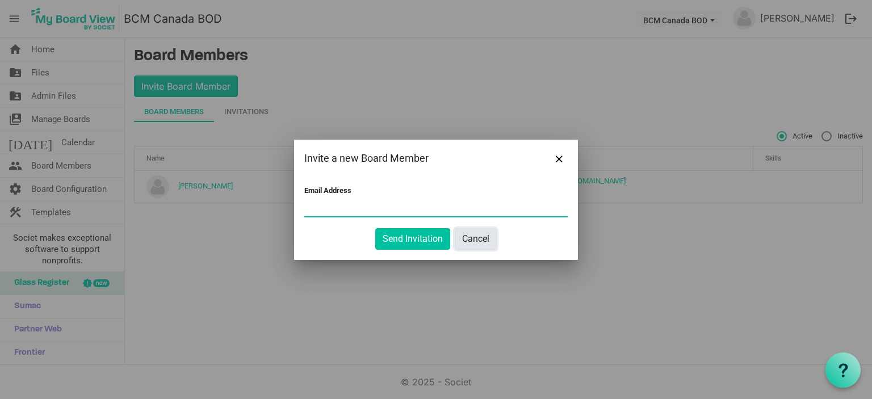
click at [476, 238] on button "Cancel" at bounding box center [476, 239] width 42 height 22
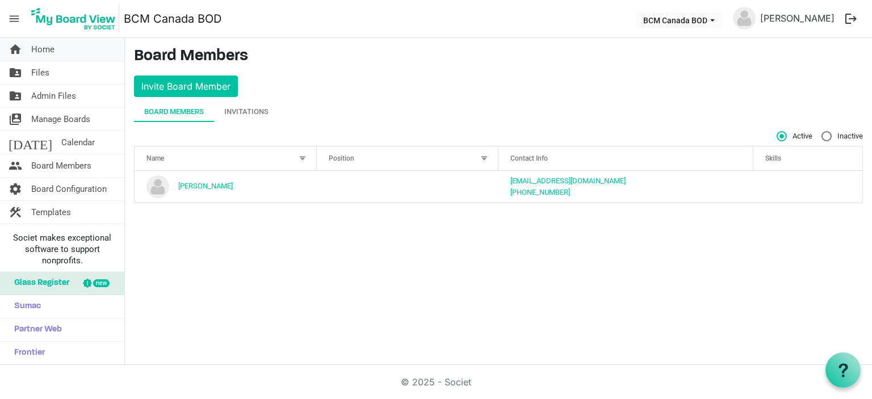
click at [47, 51] on span "Home" at bounding box center [42, 49] width 23 height 23
